Goal: Find contact information: Obtain details needed to contact an individual or organization

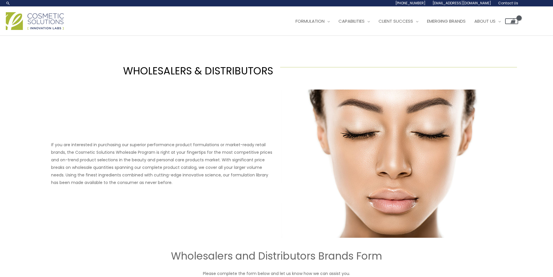
click at [473, 36] on header "Search... 1.888.883.0540 info@naturalskincare.com Contact Us Main Menu Formulat…" at bounding box center [276, 18] width 553 height 36
click at [0, 0] on span "Contact Us" at bounding box center [0, 0] width 0 height 0
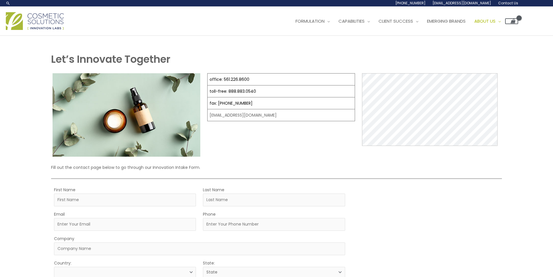
select select
click at [0, 0] on span "Contact Us" at bounding box center [0, 0] width 0 height 0
